Goal: Task Accomplishment & Management: Use online tool/utility

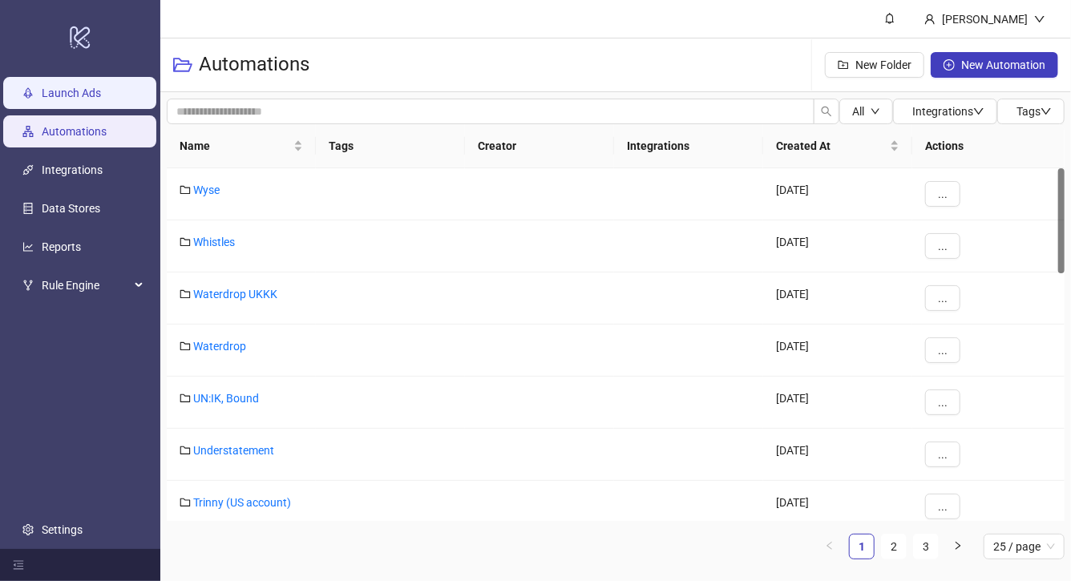
click at [87, 89] on link "Launch Ads" at bounding box center [71, 93] width 59 height 13
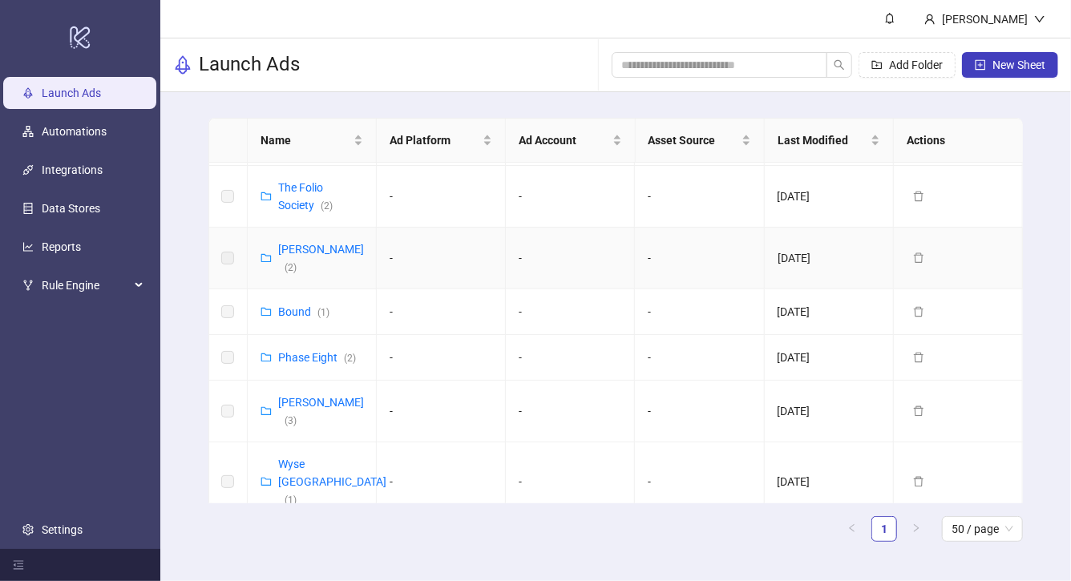
scroll to position [877, 0]
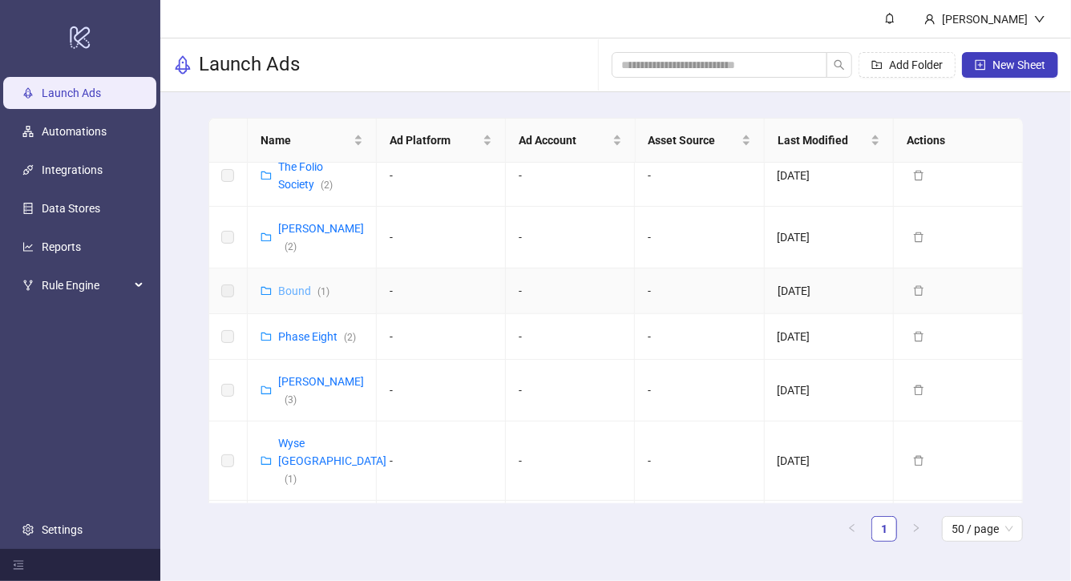
click at [298, 285] on link "Bound ( 1 )" at bounding box center [303, 291] width 51 height 13
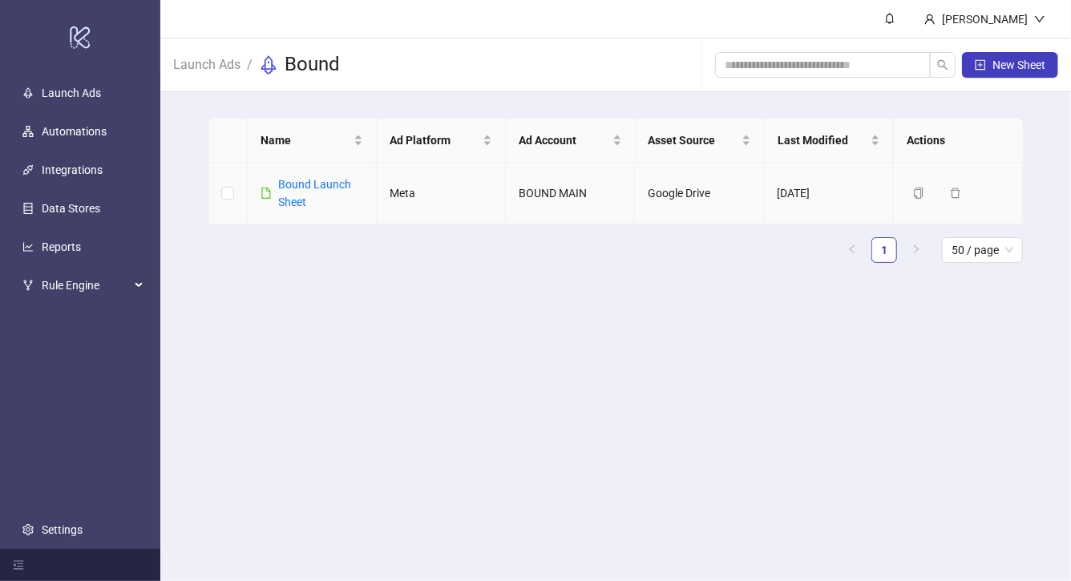
click at [308, 192] on div "Bound Launch Sheet" at bounding box center [320, 193] width 85 height 35
click at [301, 184] on link "Bound Launch Sheet" at bounding box center [314, 193] width 73 height 30
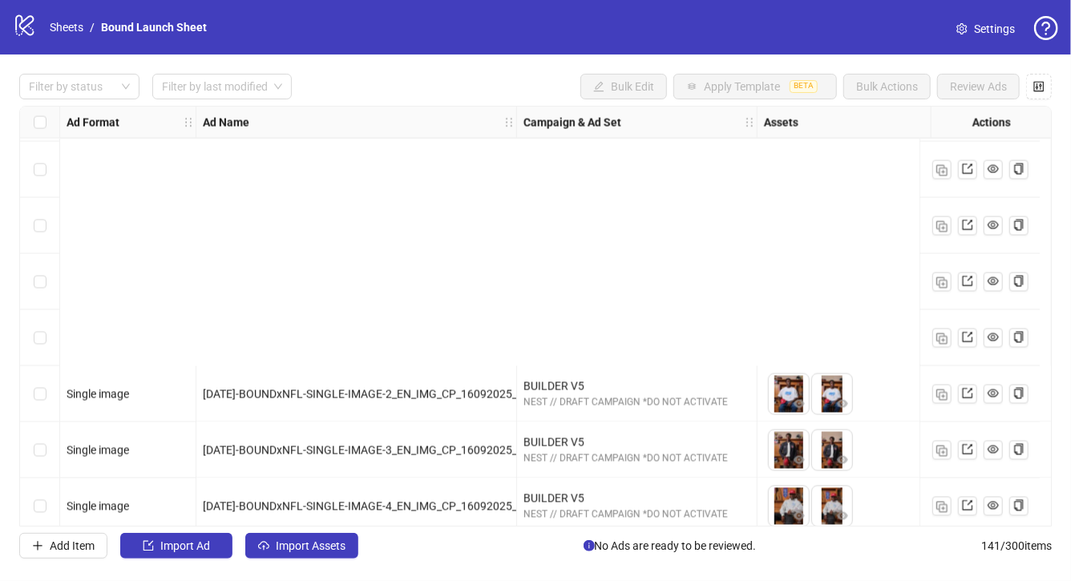
scroll to position [7529, 0]
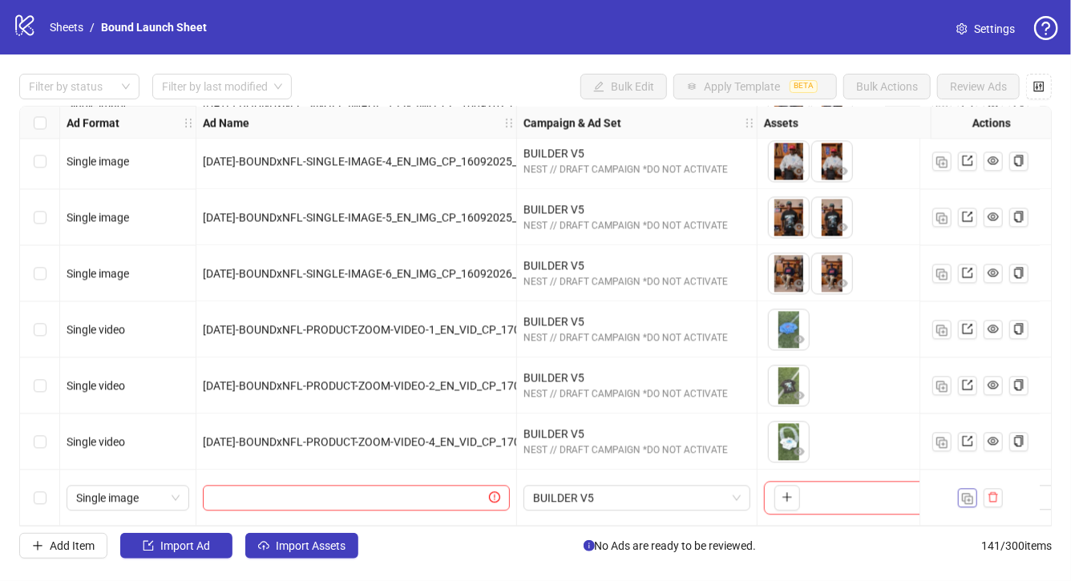
click at [963, 494] on img "button" at bounding box center [967, 498] width 11 height 11
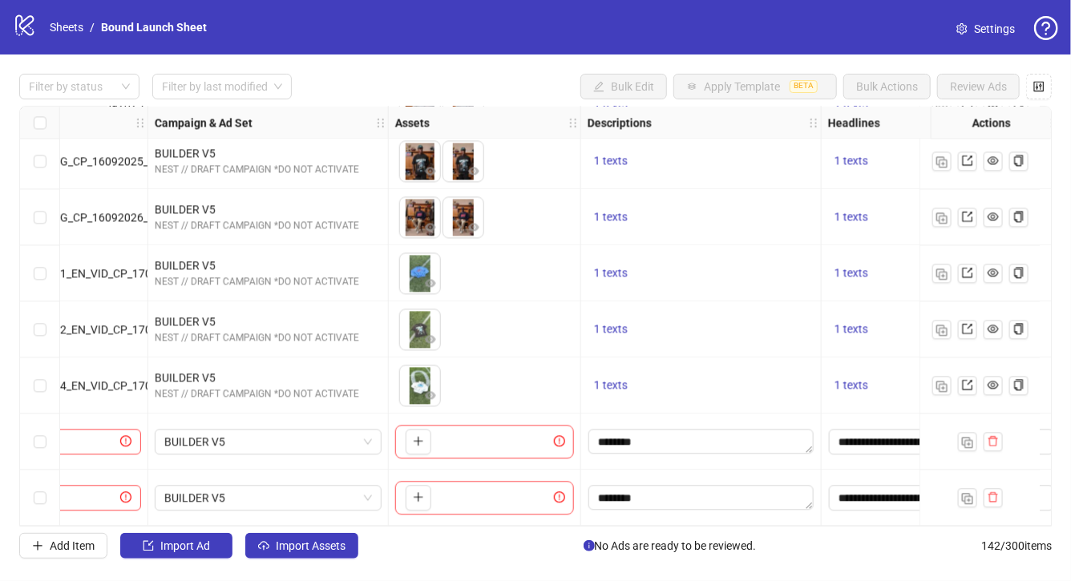
scroll to position [7585, 377]
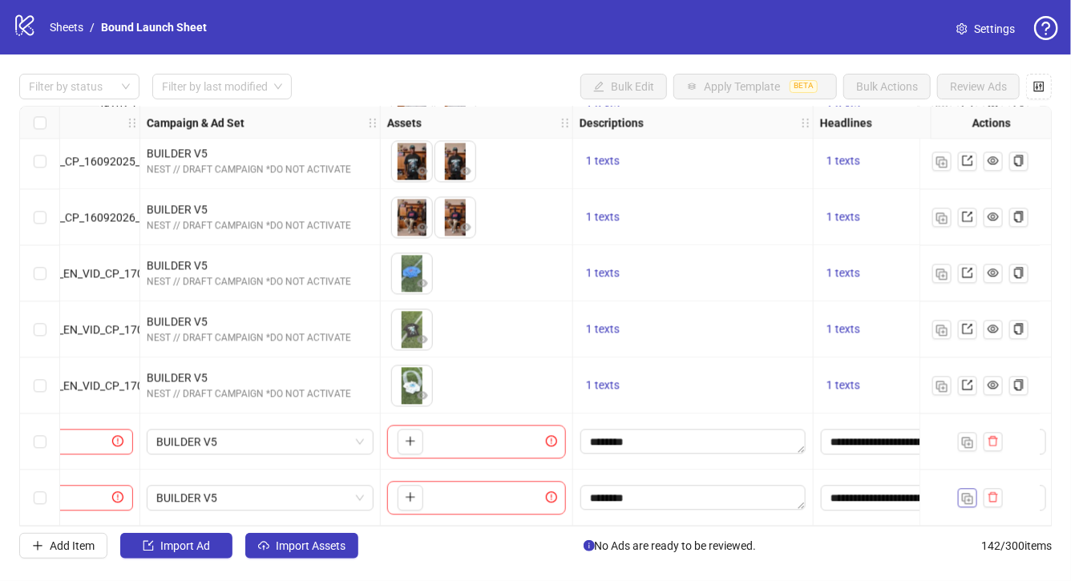
click at [973, 491] on button "button" at bounding box center [967, 497] width 19 height 19
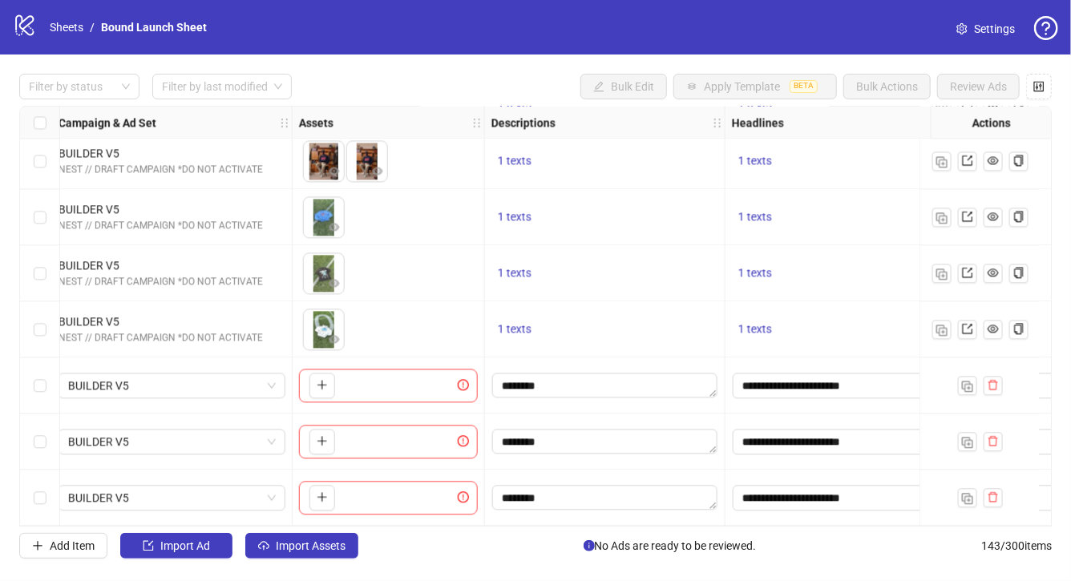
scroll to position [7641, 476]
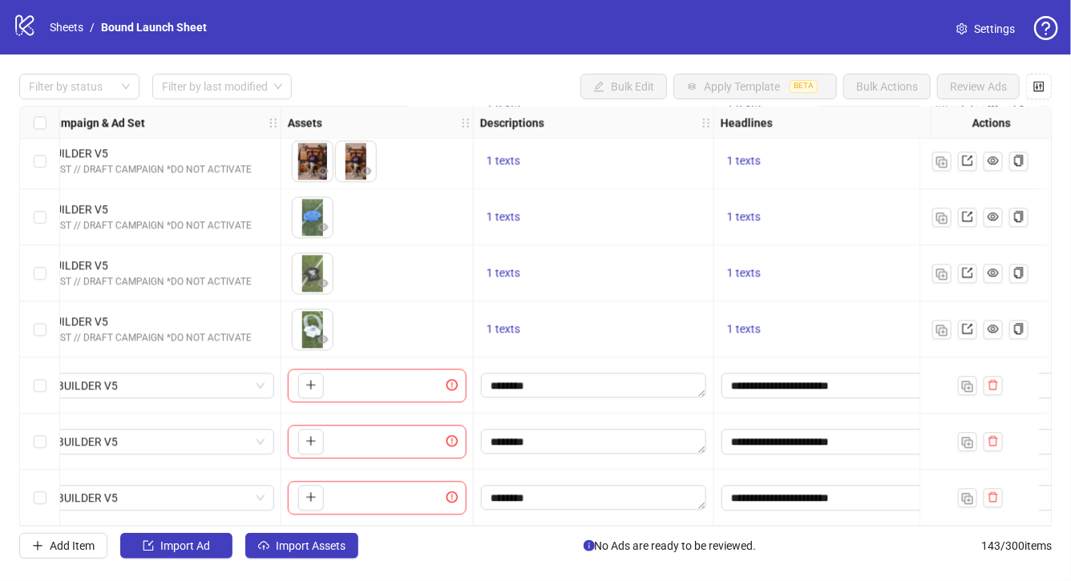
click at [585, 357] on div "********" at bounding box center [594, 385] width 240 height 56
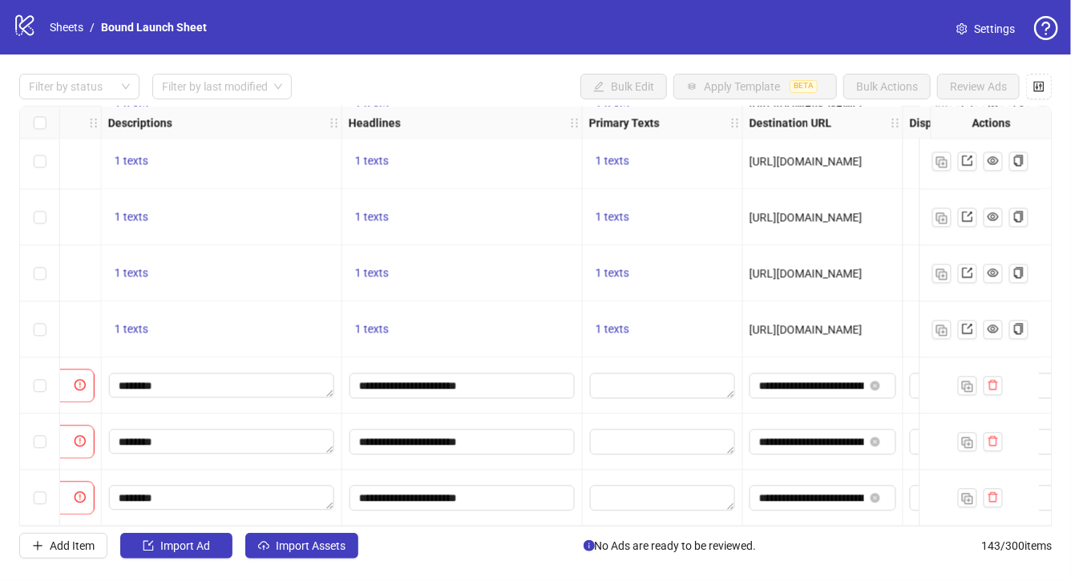
scroll to position [7641, 947]
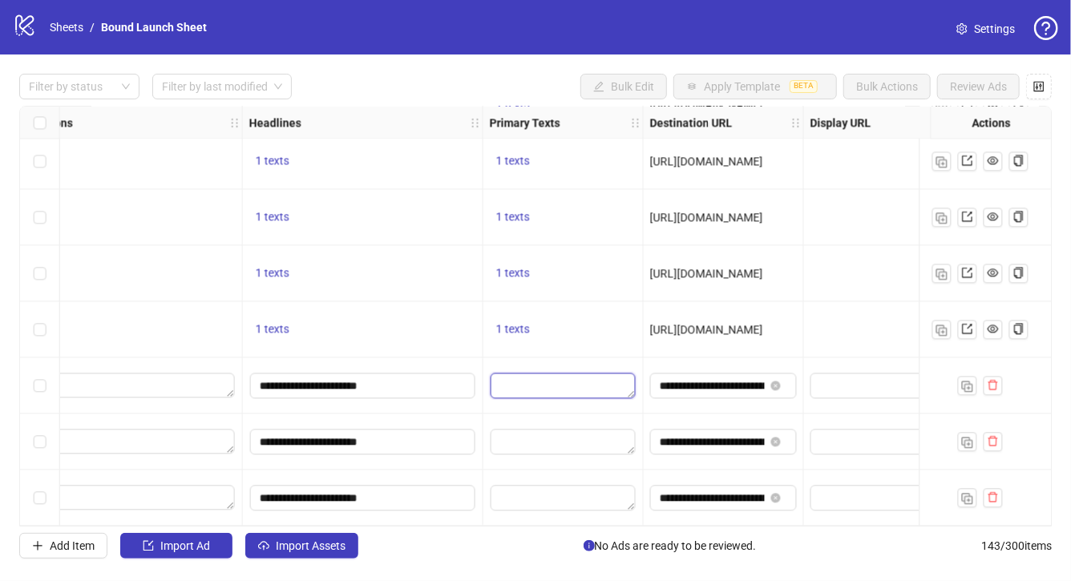
click at [548, 375] on textarea "Edit values" at bounding box center [562, 386] width 145 height 26
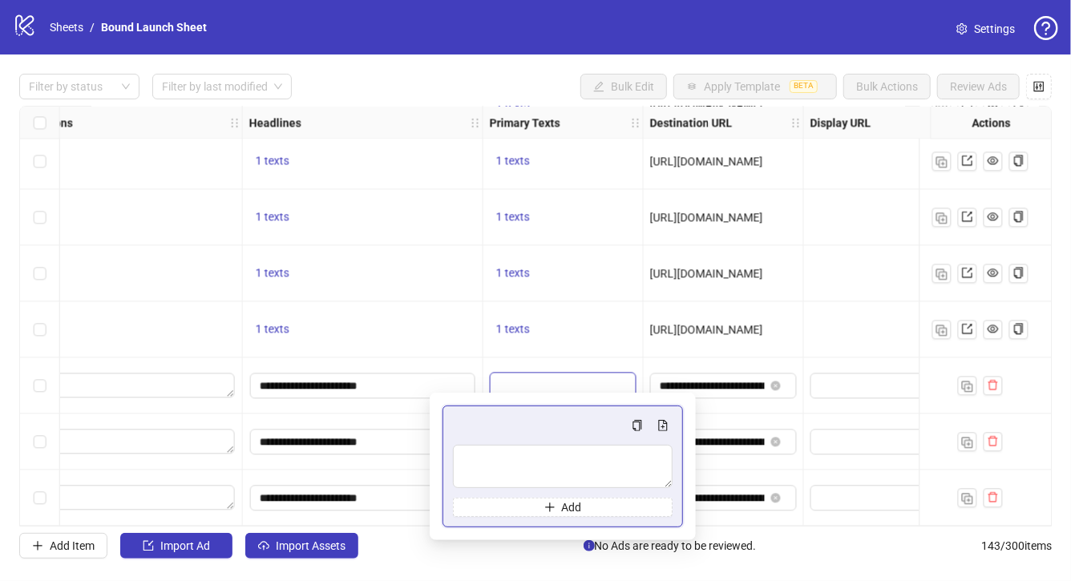
type textarea "**********"
click at [486, 357] on div at bounding box center [563, 385] width 160 height 56
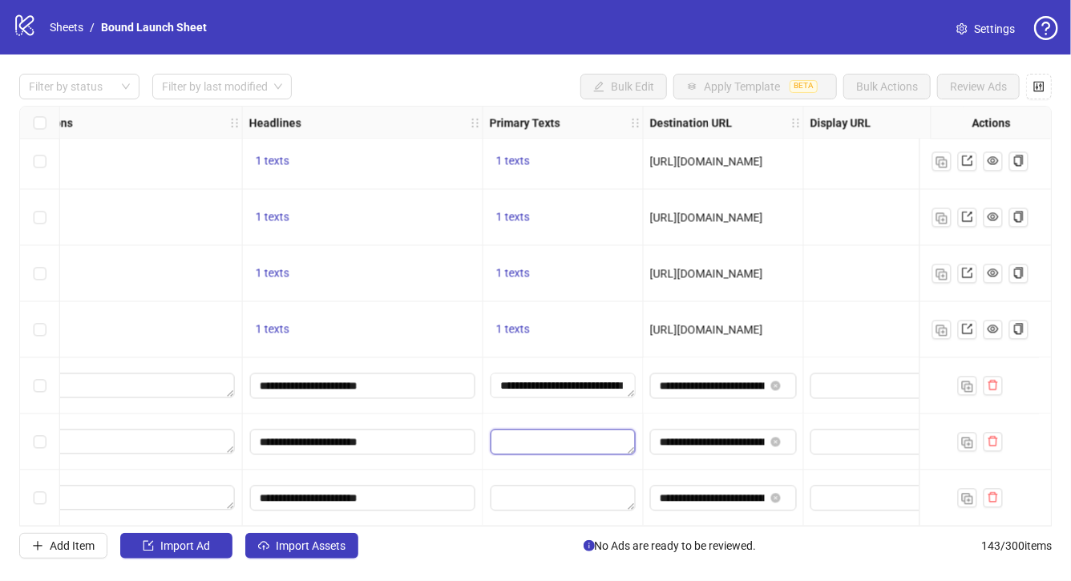
click at [543, 434] on textarea "Edit values" at bounding box center [562, 442] width 145 height 26
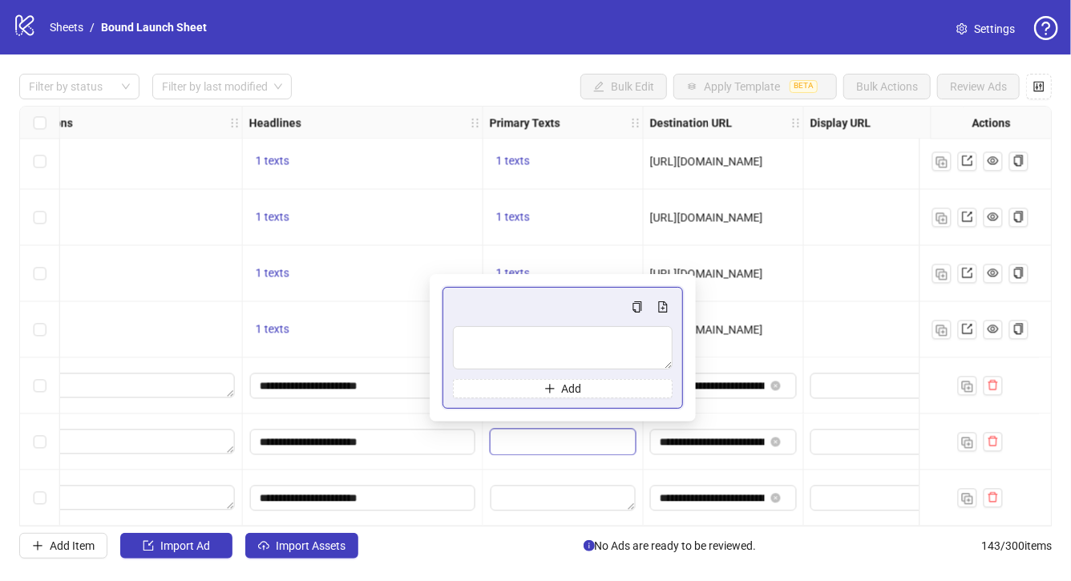
type textarea "**********"
click at [497, 485] on textarea "Edit values" at bounding box center [562, 498] width 145 height 26
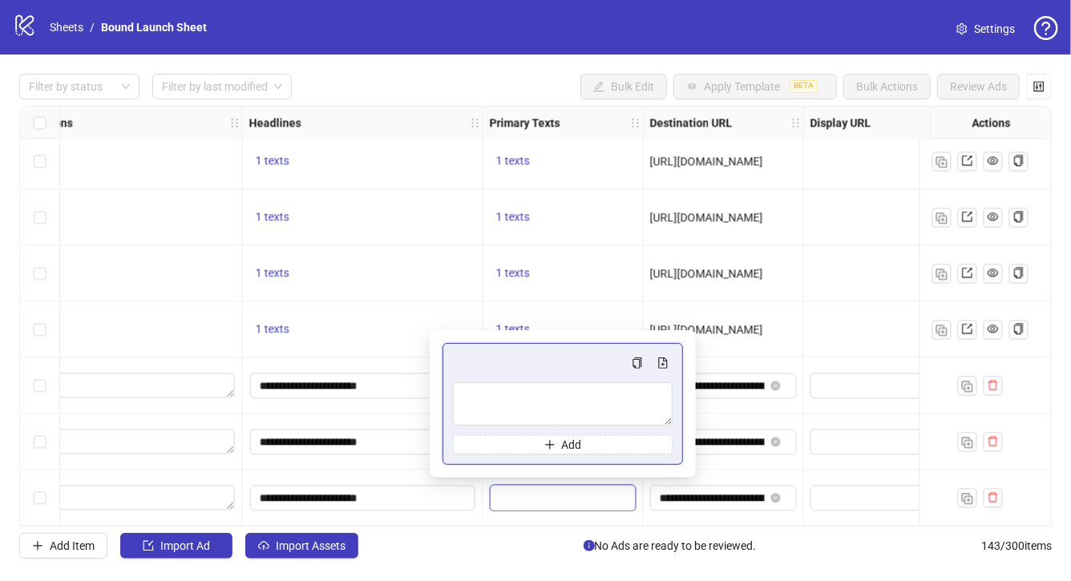
click at [451, 323] on div "1 texts" at bounding box center [362, 329] width 227 height 19
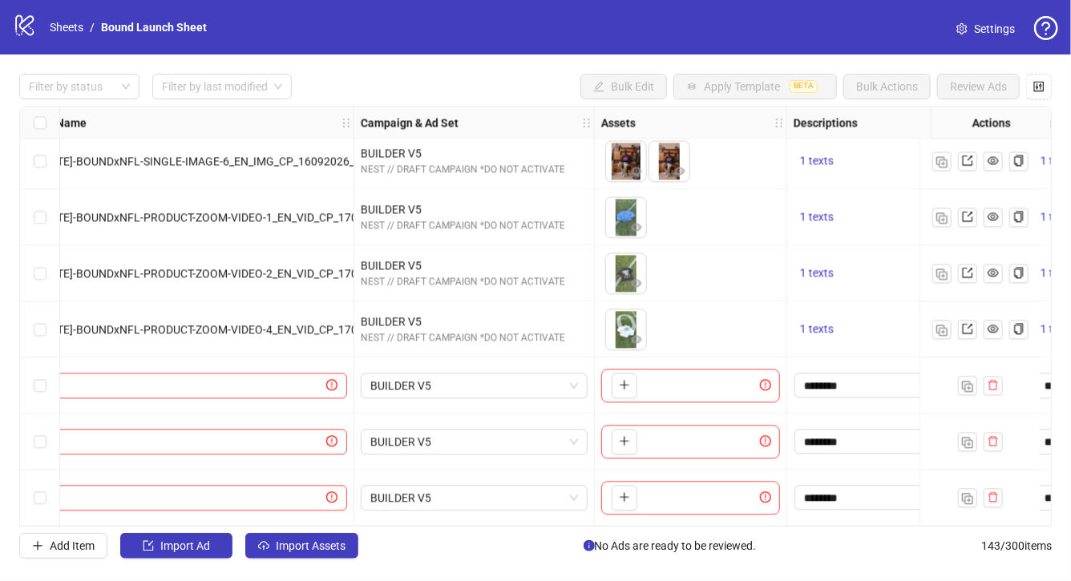
scroll to position [7641, 82]
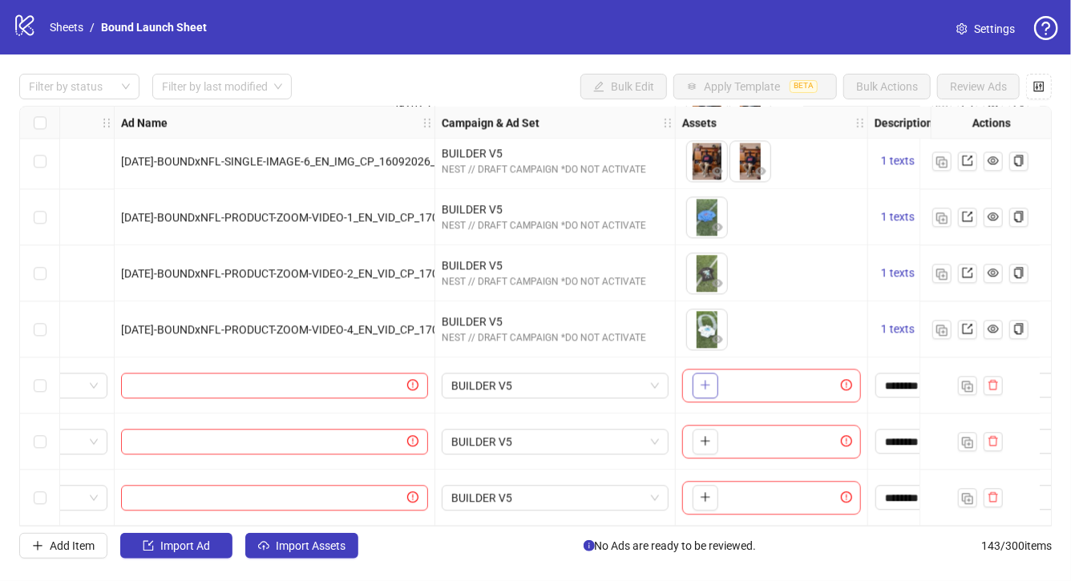
click at [700, 379] on icon "plus" at bounding box center [705, 384] width 11 height 11
click at [701, 436] on icon "plus" at bounding box center [705, 440] width 11 height 11
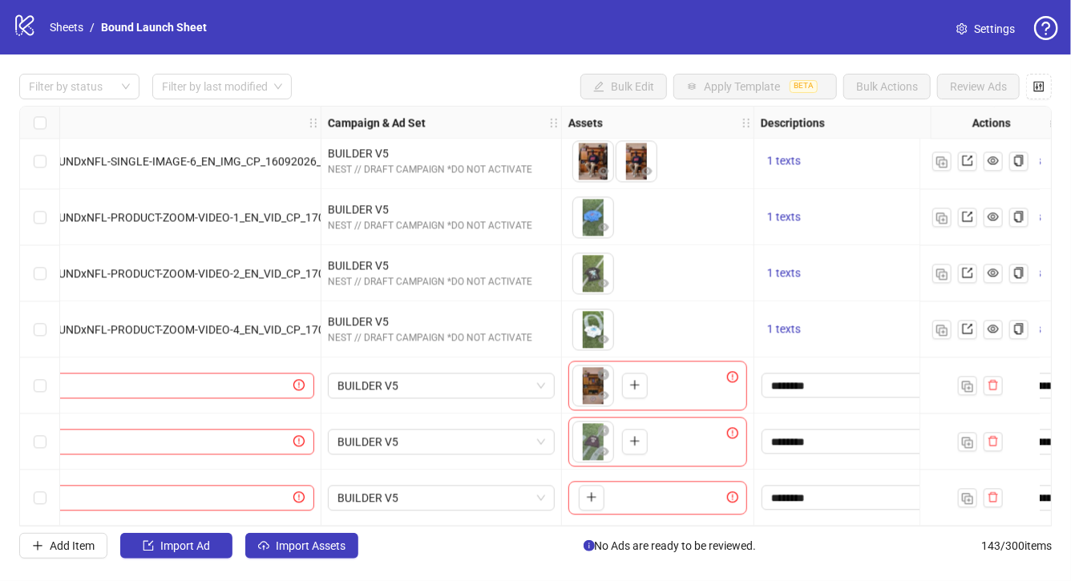
scroll to position [7641, 21]
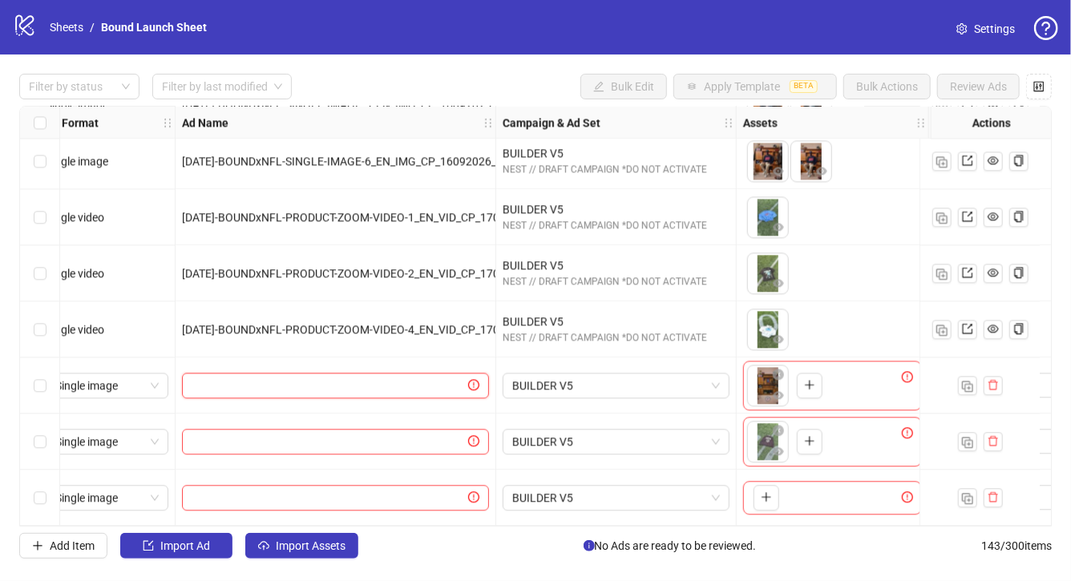
click at [315, 377] on input "text" at bounding box center [328, 386] width 273 height 18
paste input "**********"
type input "**********"
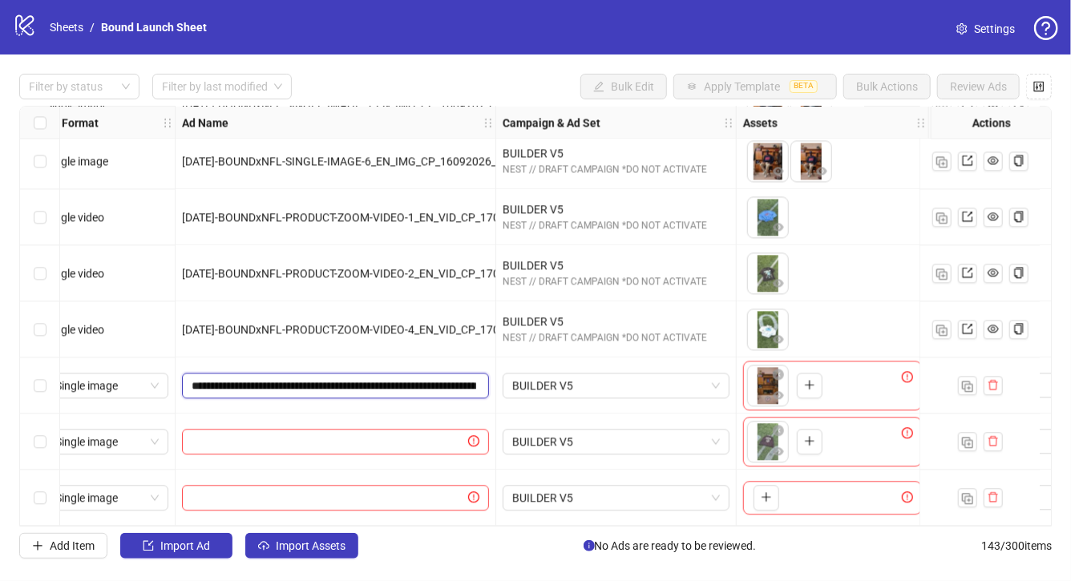
scroll to position [0, 171]
click at [392, 433] on input "text" at bounding box center [328, 442] width 273 height 18
paste input "**********"
type input "**********"
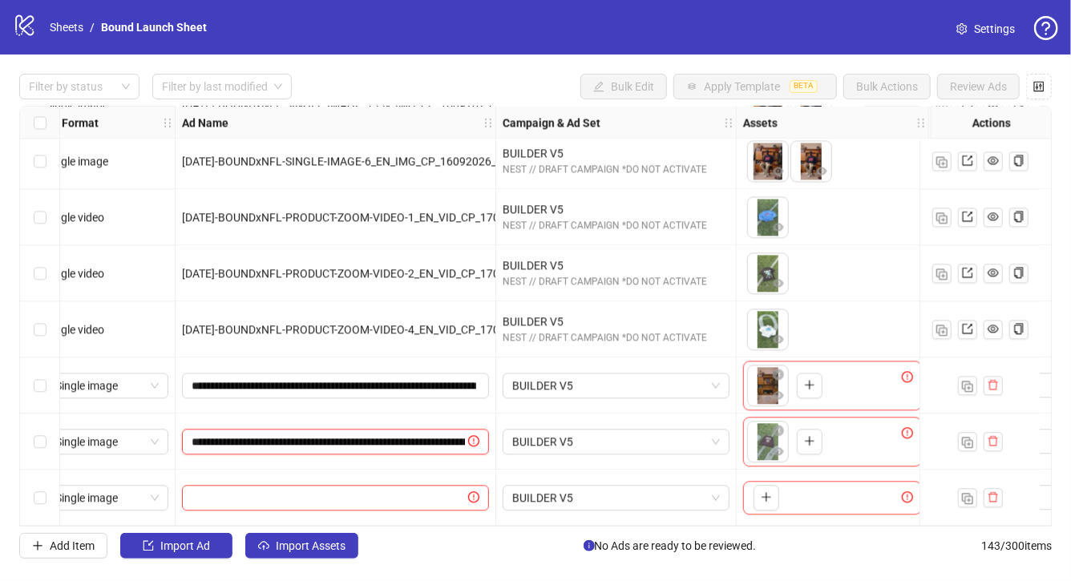
scroll to position [0, 166]
click at [389, 402] on div "**********" at bounding box center [336, 385] width 321 height 56
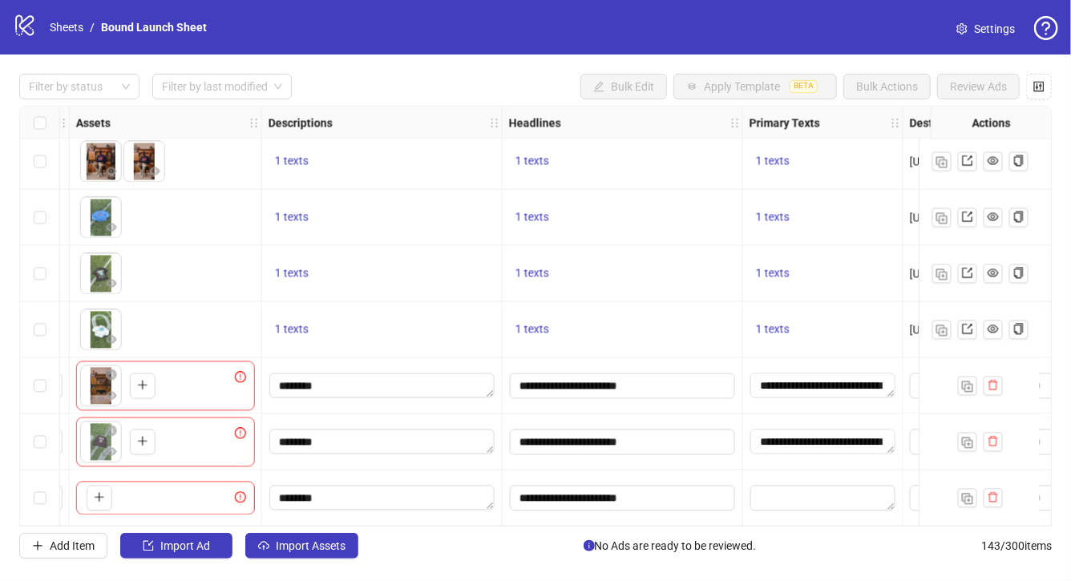
scroll to position [7641, 0]
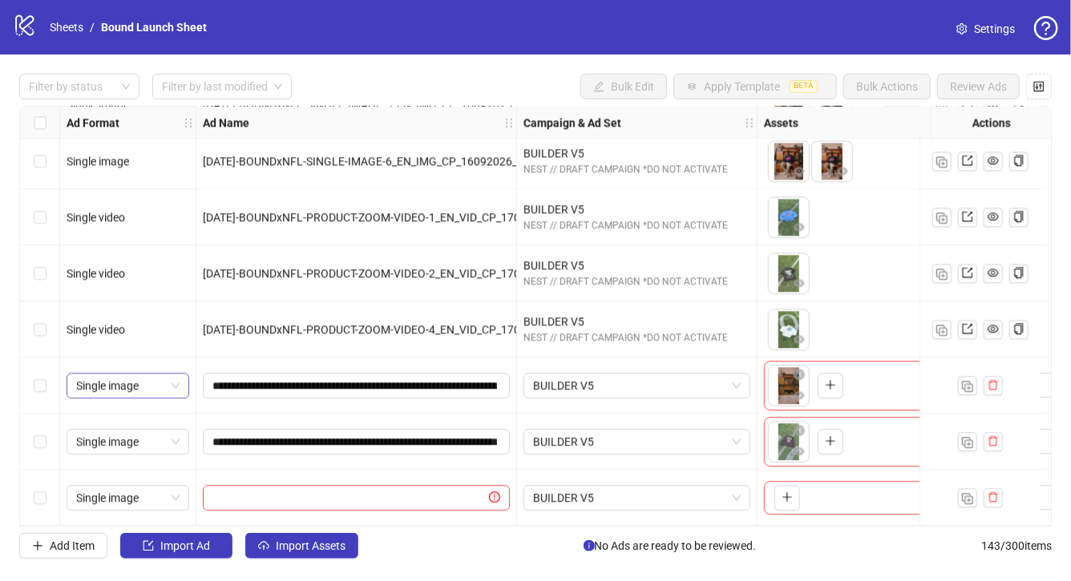
click at [173, 385] on span "Single image" at bounding box center [127, 385] width 103 height 24
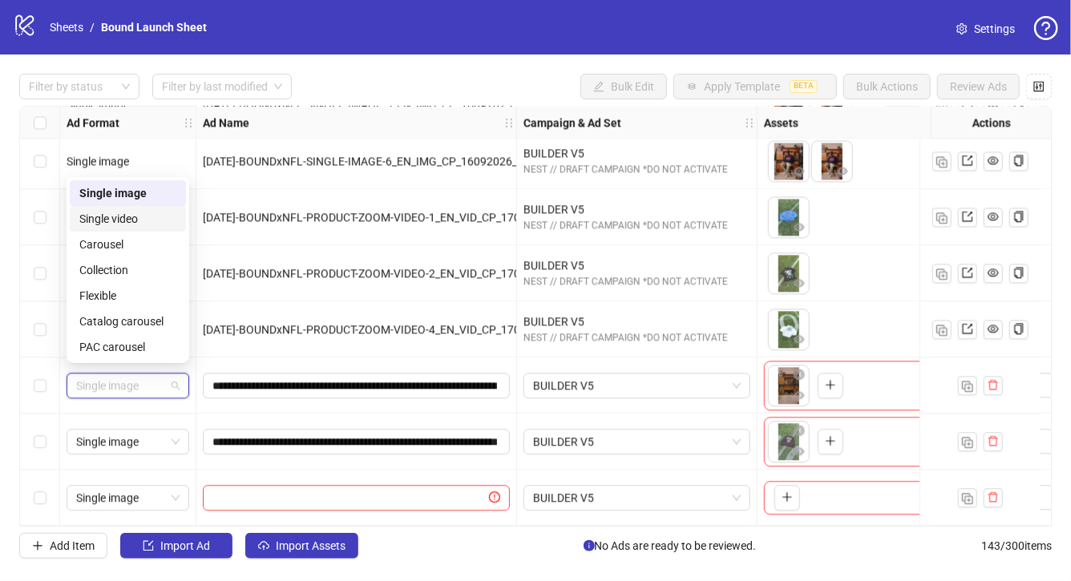
click at [152, 220] on div "Single video" at bounding box center [127, 219] width 97 height 18
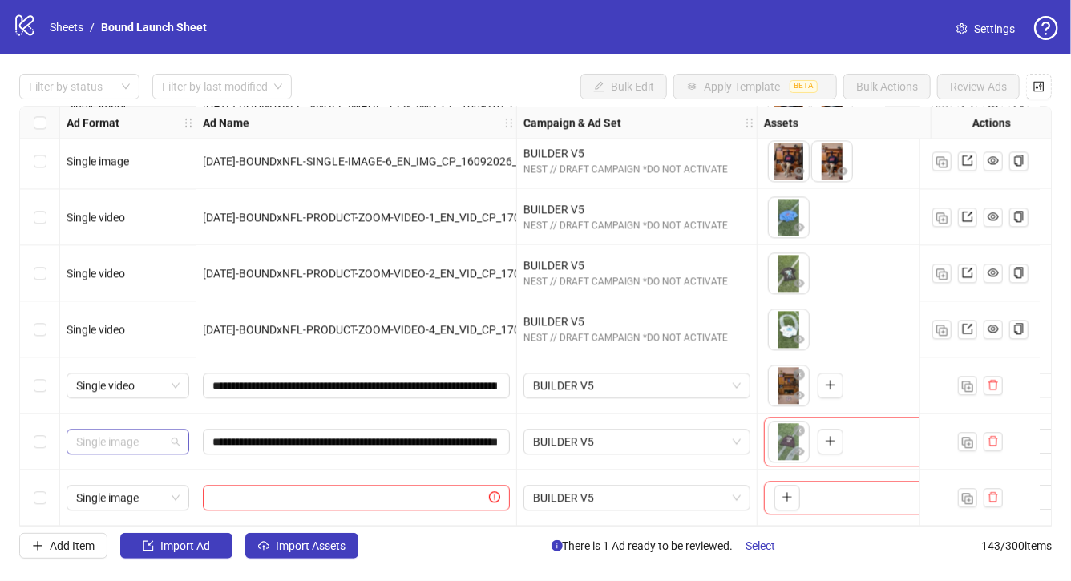
click at [154, 438] on span "Single image" at bounding box center [127, 442] width 103 height 24
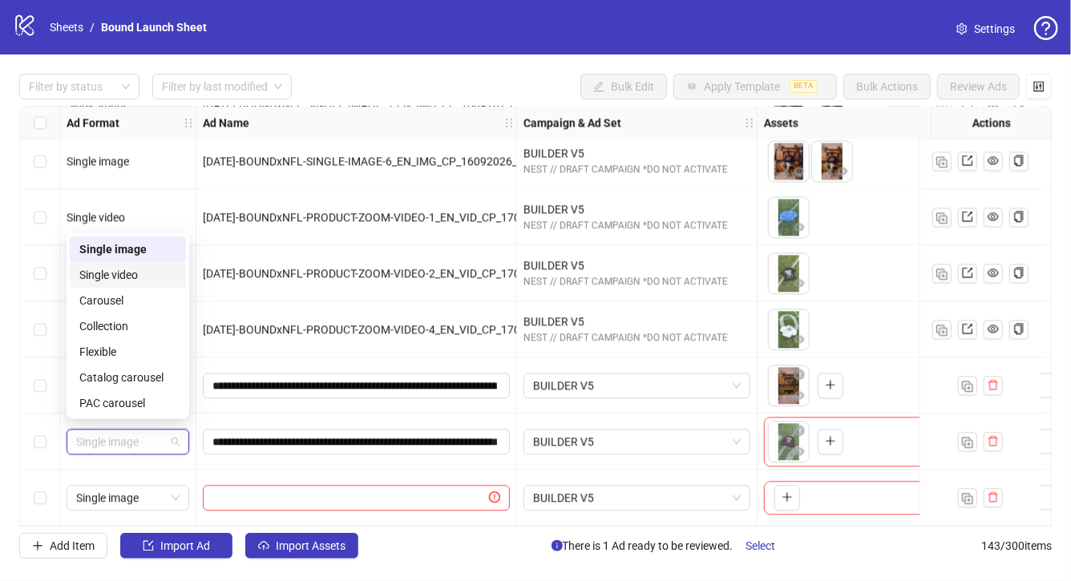
click at [155, 269] on div "Single video" at bounding box center [127, 275] width 97 height 18
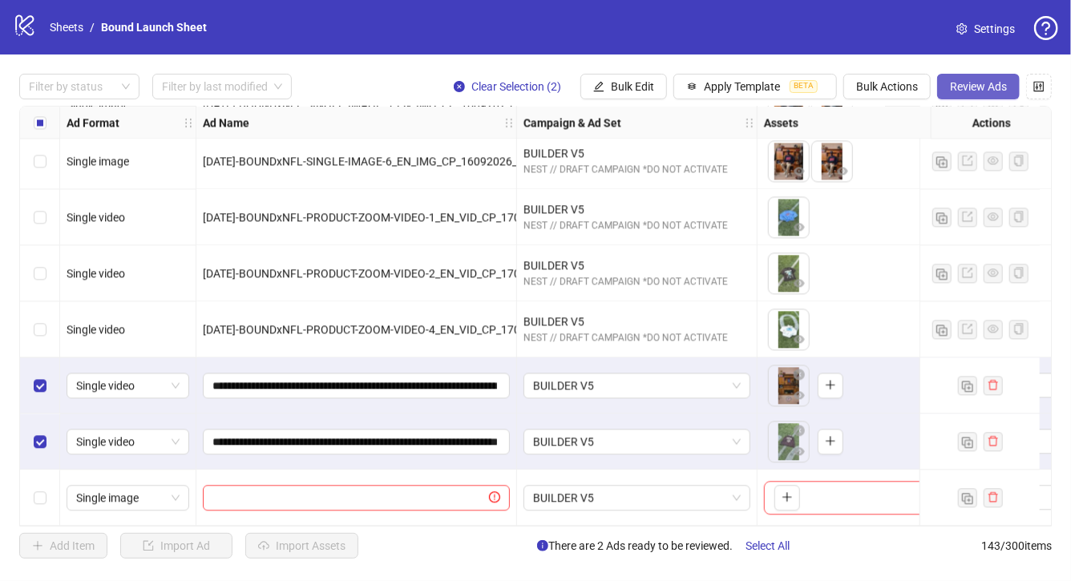
click at [987, 90] on span "Review Ads" at bounding box center [978, 86] width 57 height 13
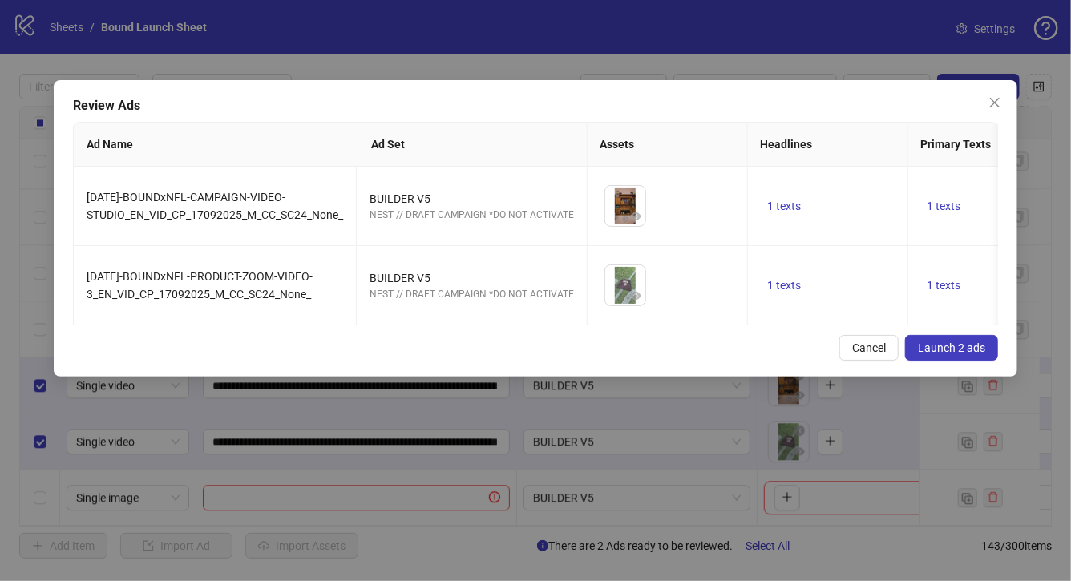
click at [933, 347] on span "Launch 2 ads" at bounding box center [951, 347] width 67 height 13
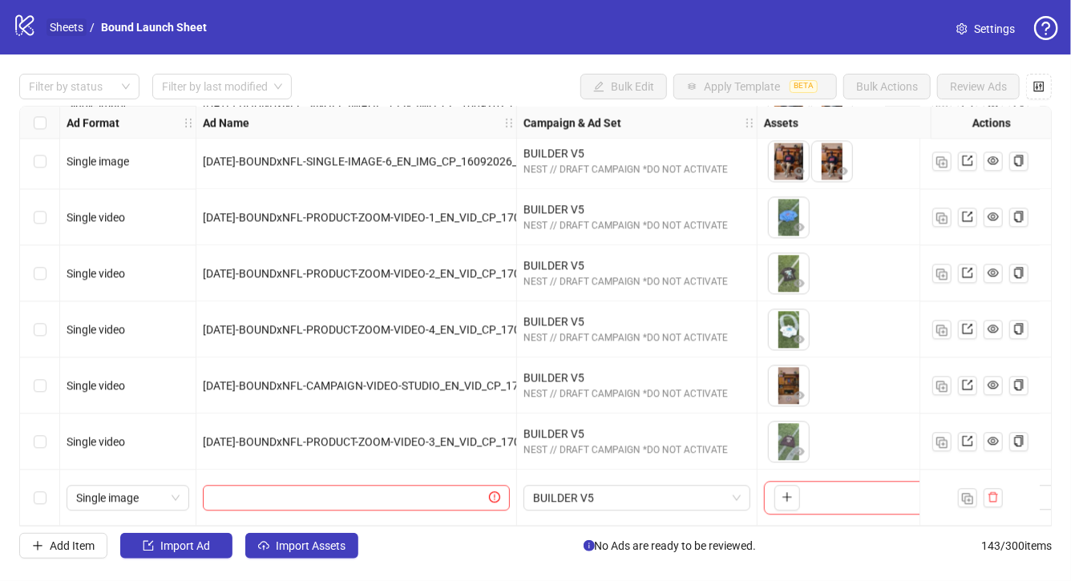
click at [72, 26] on link "Sheets" at bounding box center [66, 27] width 40 height 18
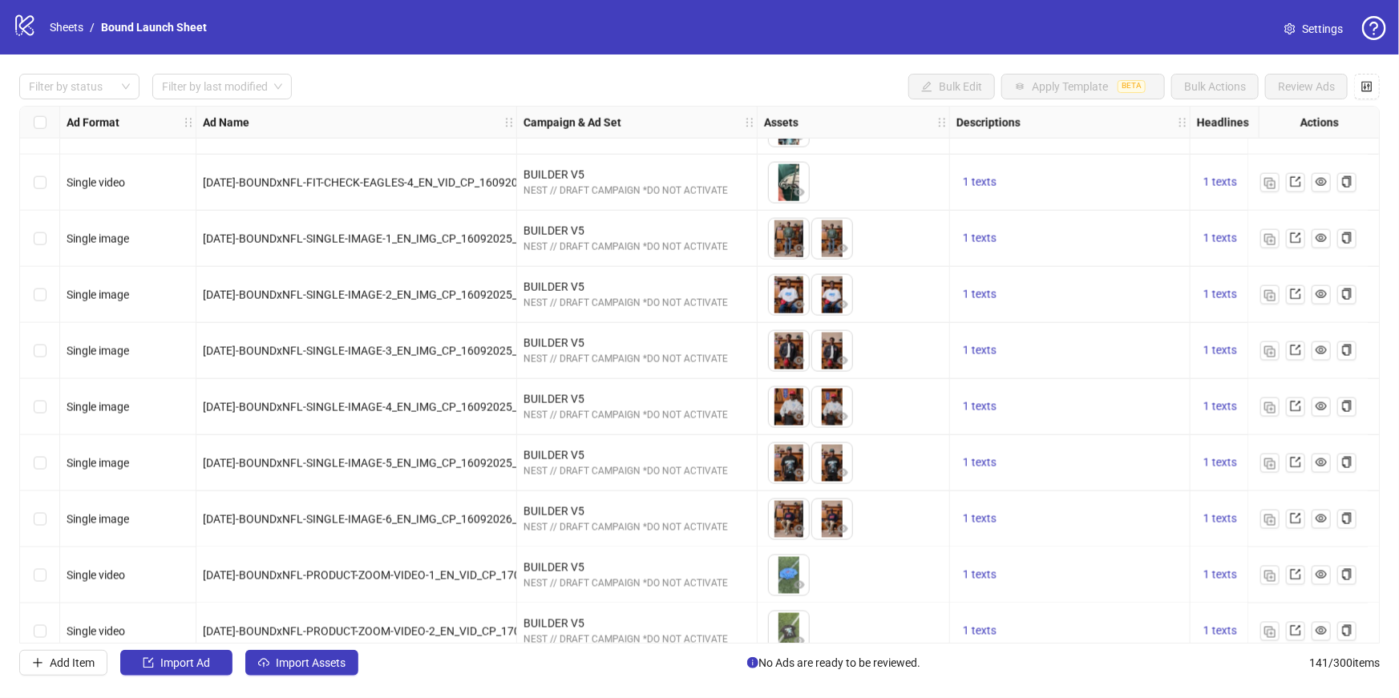
scroll to position [7412, 0]
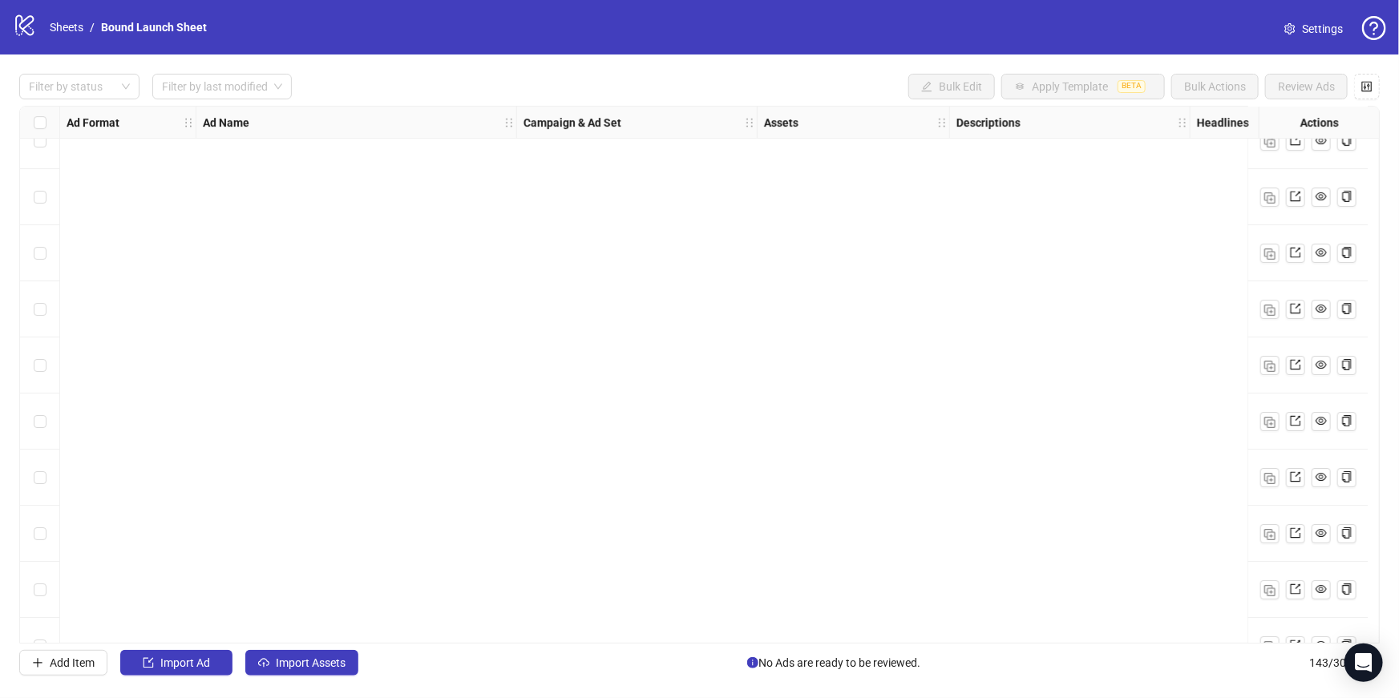
scroll to position [7524, 0]
